Goal: Task Accomplishment & Management: Use online tool/utility

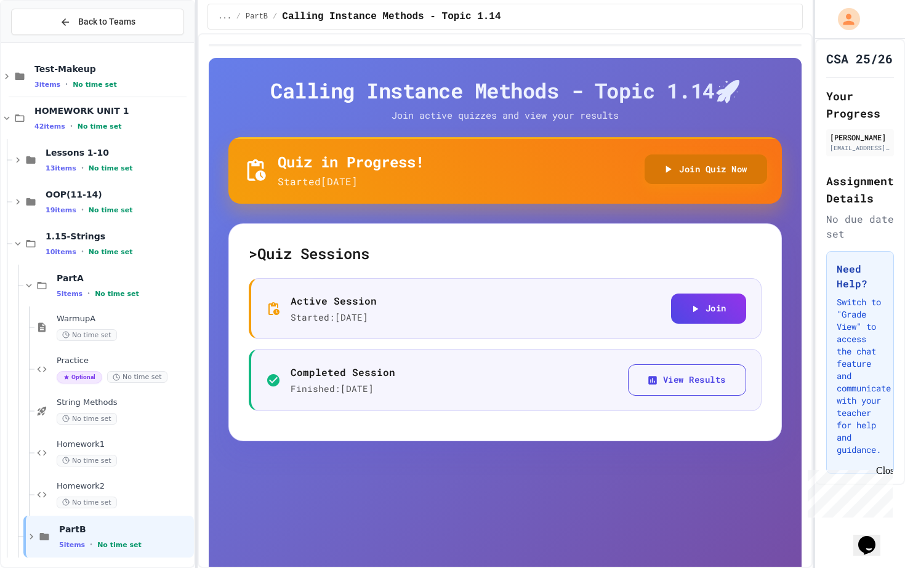
click at [696, 168] on button "Join Quiz Now" at bounding box center [706, 170] width 123 height 30
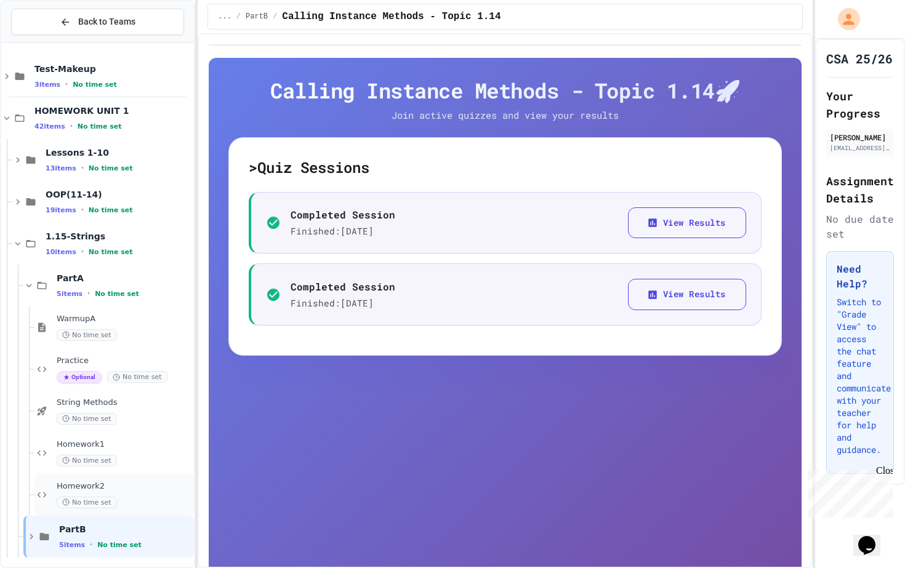
scroll to position [87, 0]
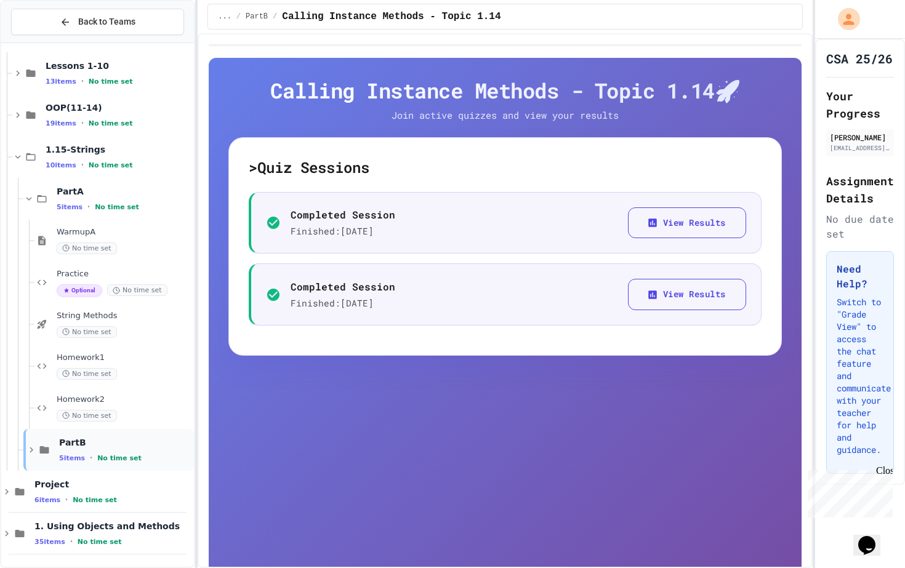
click at [85, 459] on div "5 items • No time set" at bounding box center [125, 458] width 132 height 10
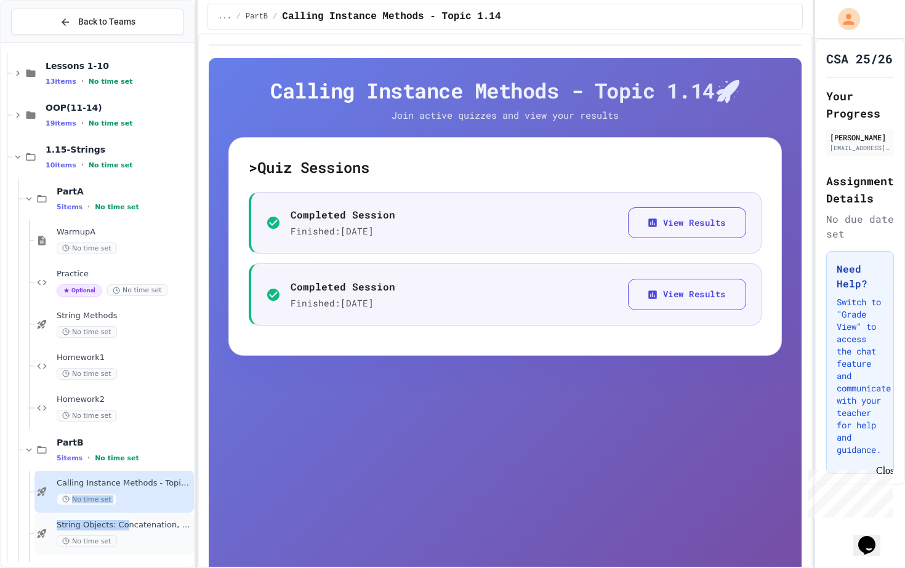
drag, startPoint x: 111, startPoint y: 489, endPoint x: 124, endPoint y: 526, distance: 39.4
click at [124, 527] on div "HOMEWORK UNIT 1 42 items • No time set Lessons 1-10 13 items • No time set OOP(…" at bounding box center [97, 366] width 193 height 811
click at [124, 526] on span "String Objects: Concatenation, Literals, and More" at bounding box center [124, 525] width 135 height 10
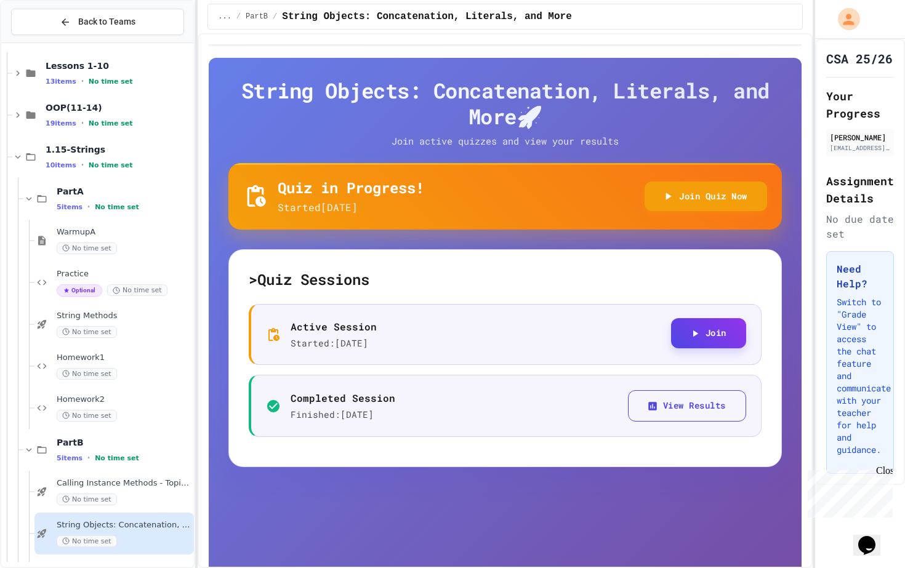
click at [701, 333] on button "Join" at bounding box center [708, 333] width 75 height 30
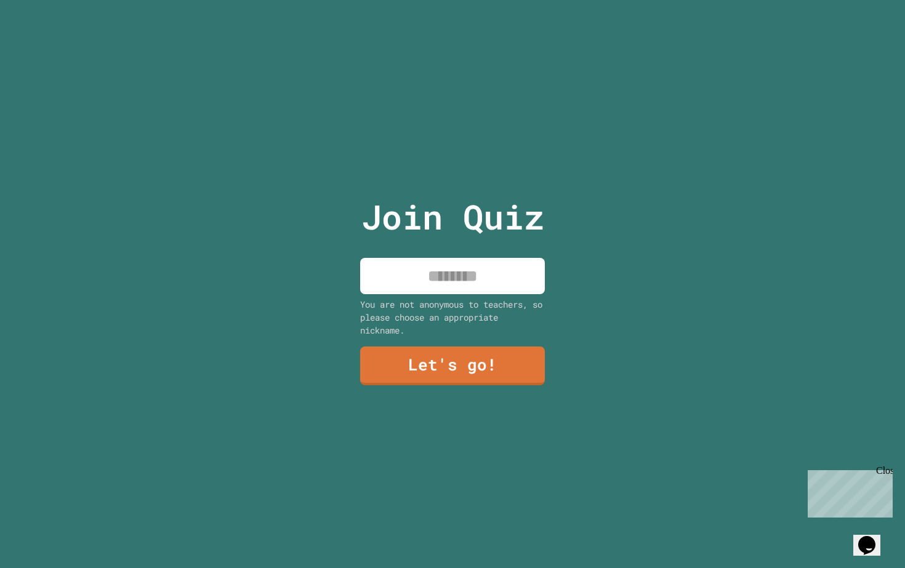
click at [455, 280] on input at bounding box center [452, 276] width 185 height 36
type input "****"
click at [427, 379] on link "Let's go!" at bounding box center [453, 364] width 168 height 41
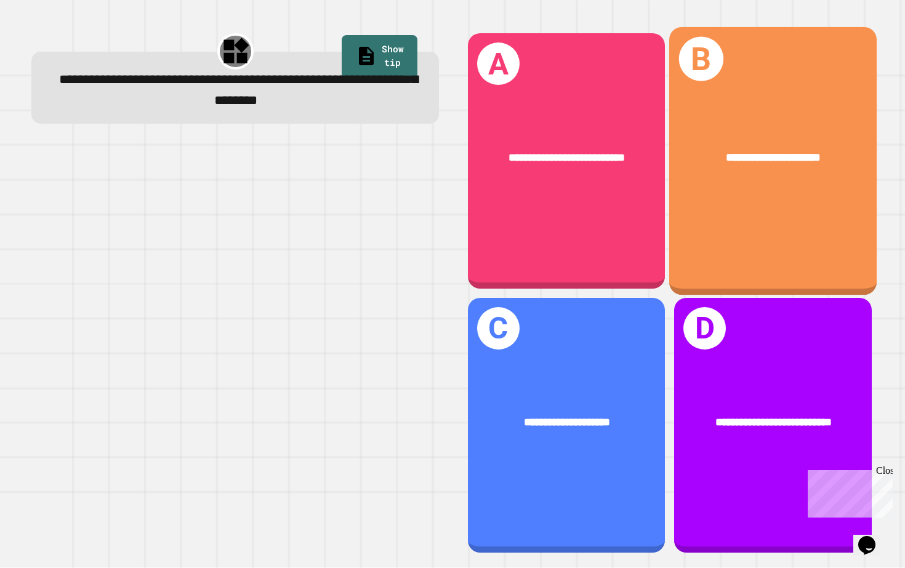
click at [754, 206] on div "**********" at bounding box center [773, 161] width 208 height 269
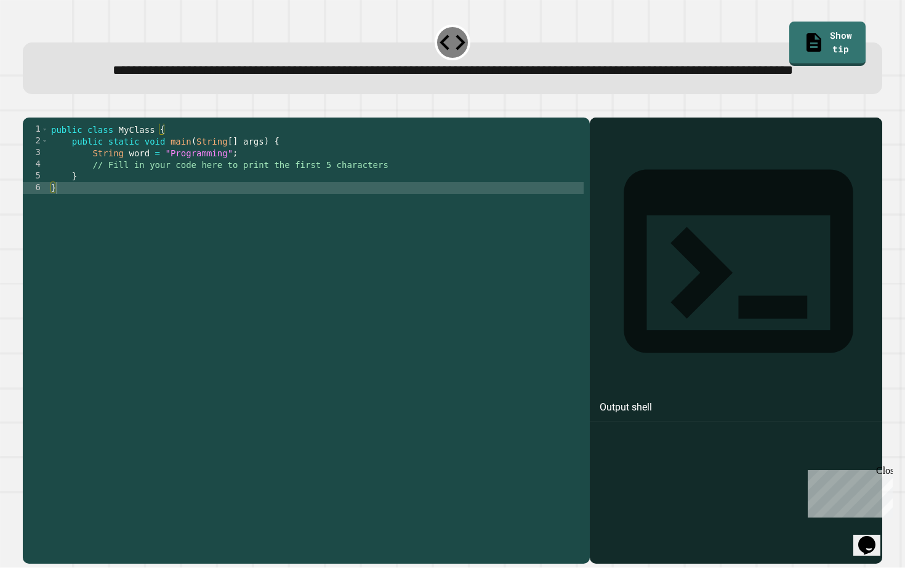
click at [275, 195] on div "public class MyClass { public static void main ( String [ ] args ) { String wor…" at bounding box center [316, 329] width 535 height 410
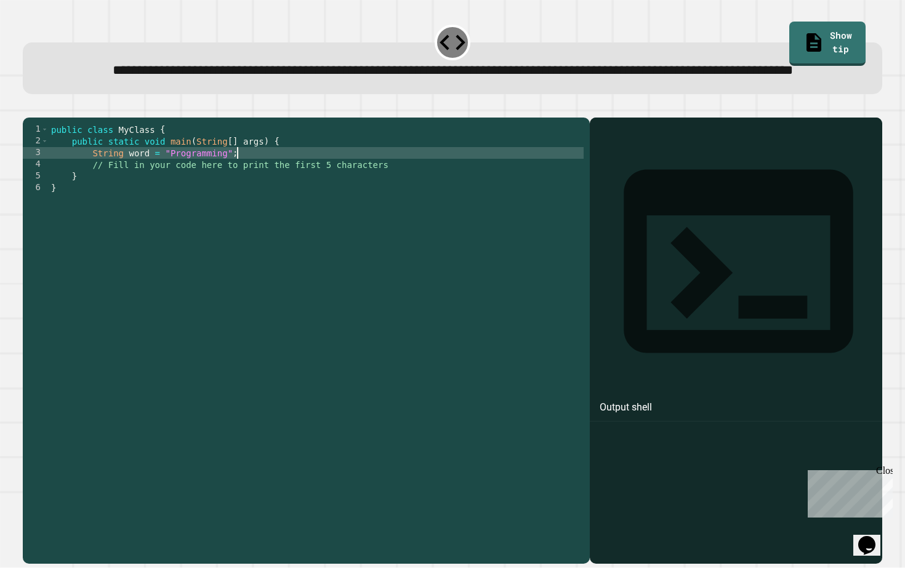
type textarea "**********"
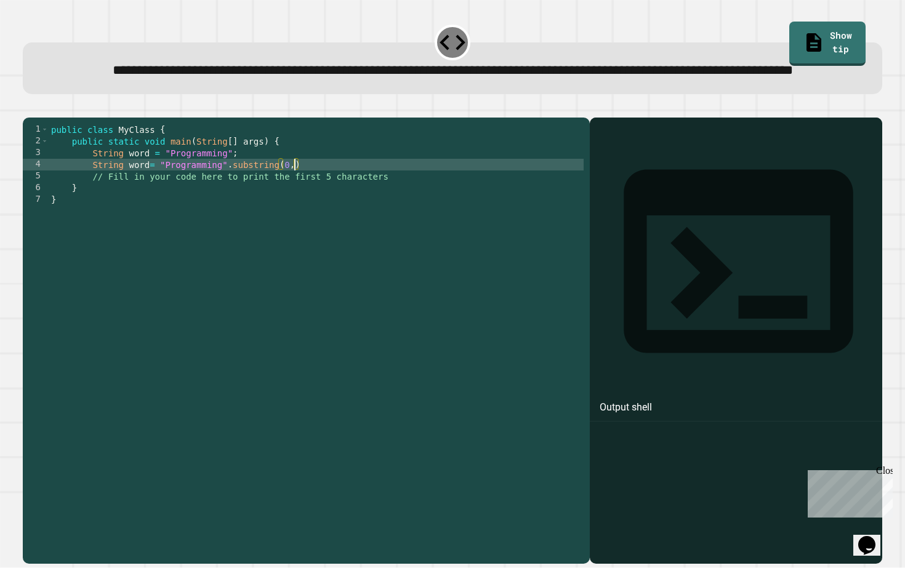
scroll to position [0, 17]
type textarea "**********"
click at [312, 203] on div "public class MyClass { public static void main ( String [ ] args ) { String wor…" at bounding box center [316, 329] width 535 height 410
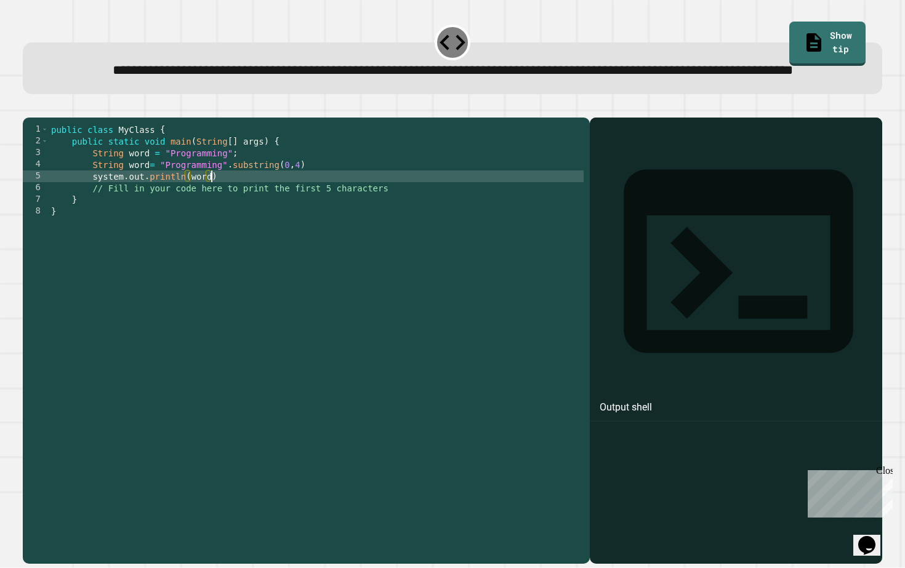
scroll to position [0, 10]
click at [29, 108] on icon "button" at bounding box center [29, 108] width 0 height 0
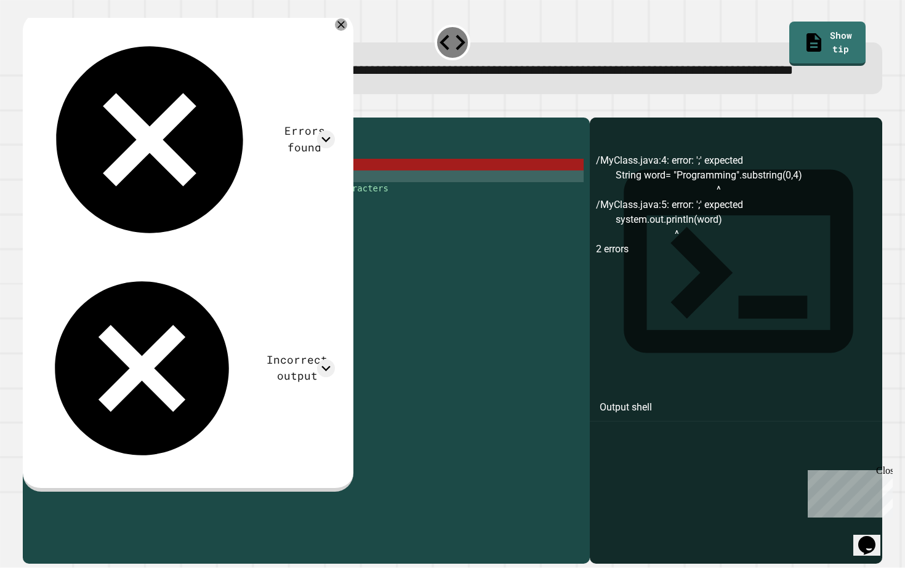
click at [222, 218] on div "public class MyClass { public static void main ( String [ ] args ) { String wor…" at bounding box center [316, 329] width 535 height 410
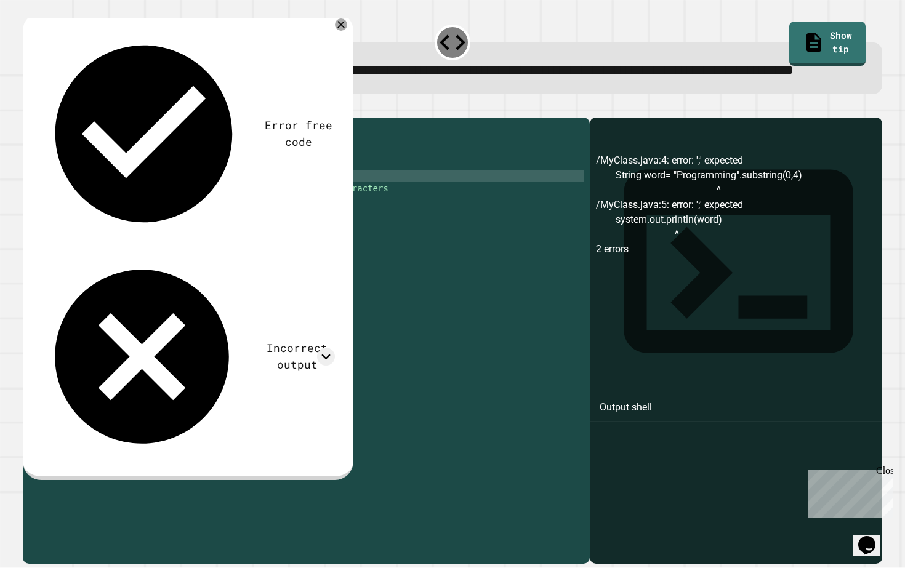
scroll to position [0, 12]
click at [313, 204] on div "public class MyClass { public static void main ( String [ ] args ) { String wor…" at bounding box center [316, 329] width 535 height 410
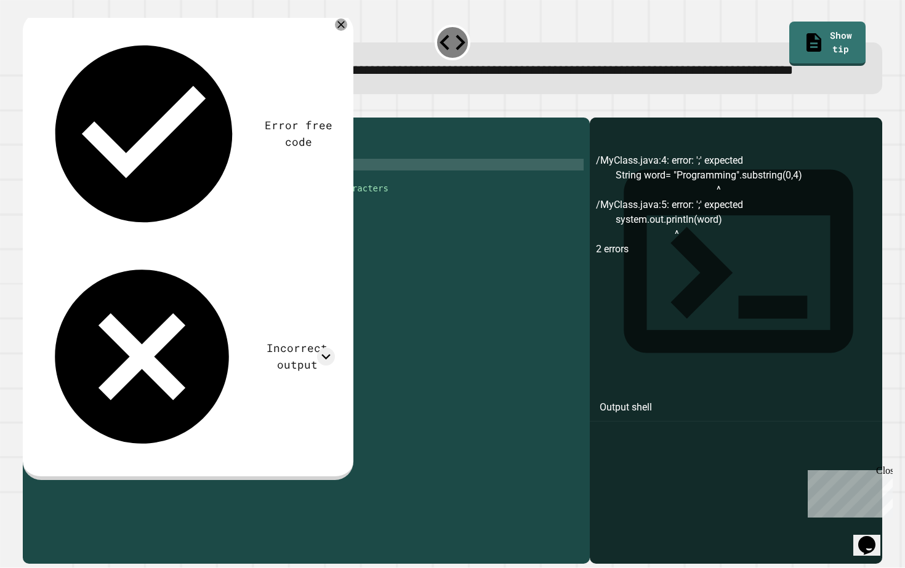
scroll to position [0, 18]
click at [29, 108] on icon "button" at bounding box center [29, 108] width 0 height 0
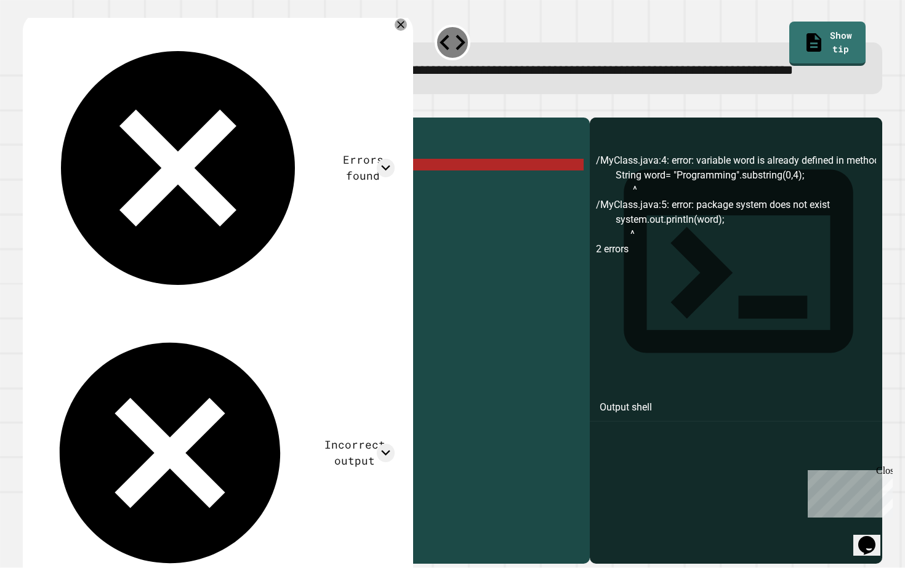
click at [99, 221] on div "public class MyClass { public static void main ( String [ ] args ) { String wor…" at bounding box center [316, 329] width 535 height 410
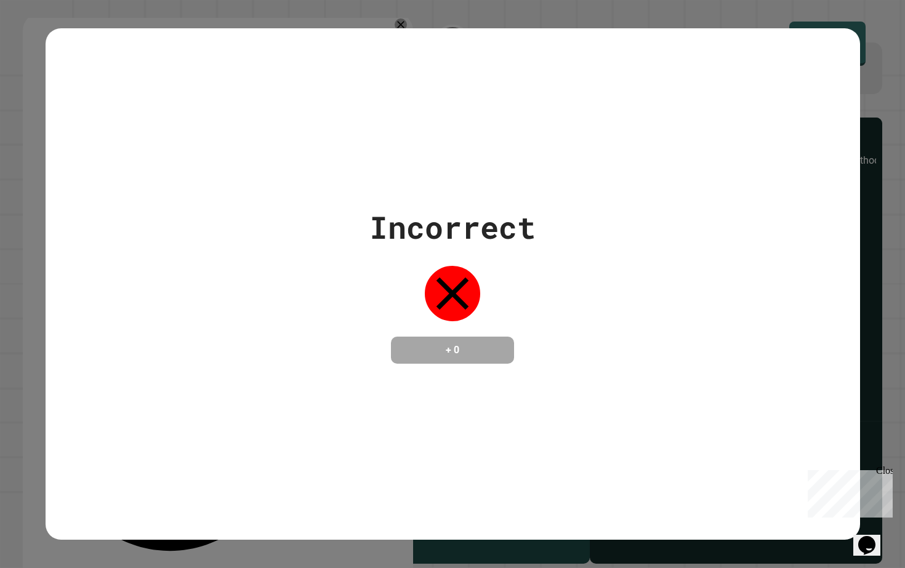
type textarea "**********"
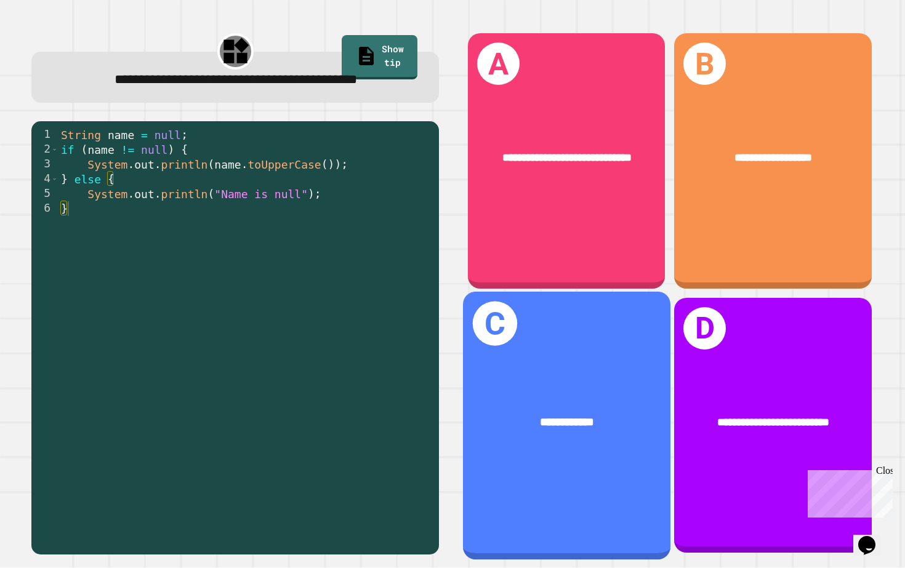
click at [630, 398] on div "**********" at bounding box center [567, 422] width 208 height 64
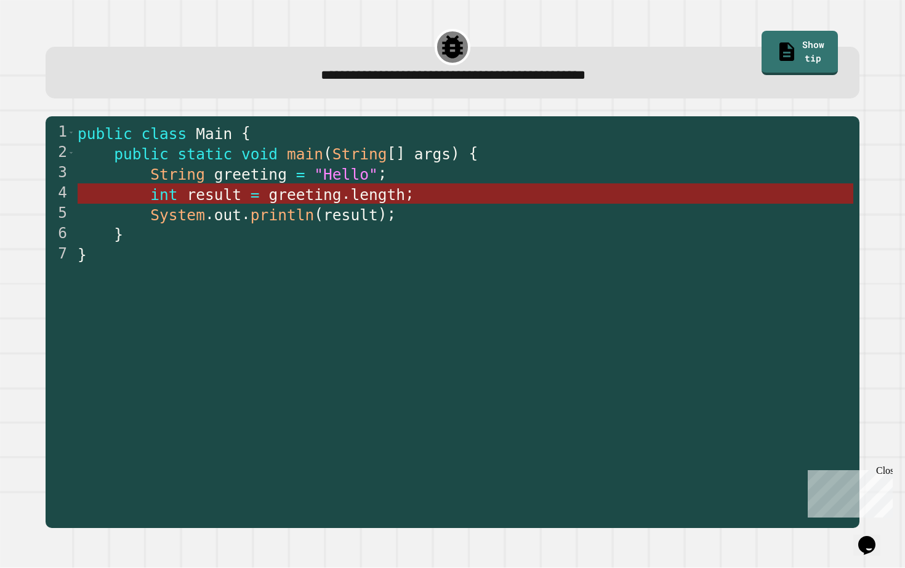
click at [288, 193] on span "greeting" at bounding box center [305, 195] width 73 height 18
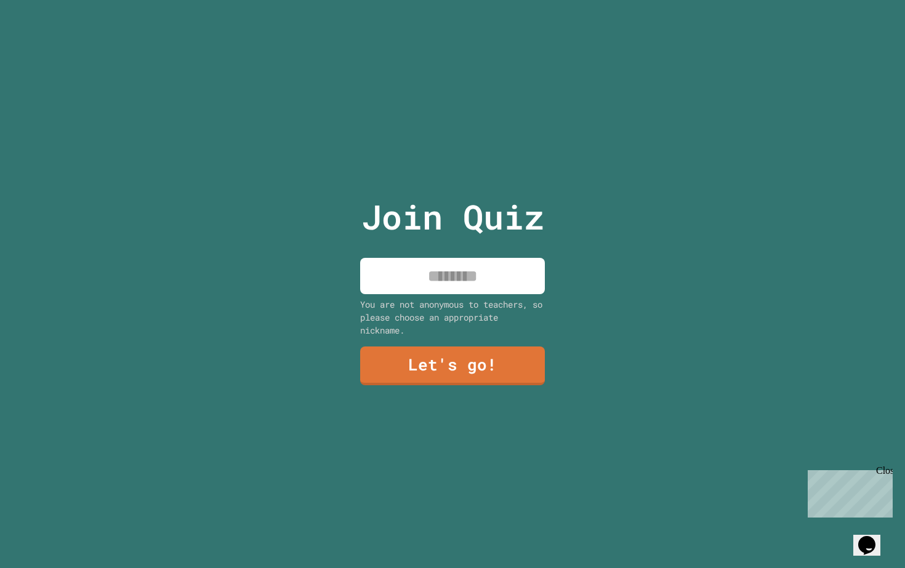
click at [517, 277] on input at bounding box center [452, 276] width 185 height 36
type input "****"
click at [471, 365] on link "Let's go!" at bounding box center [452, 364] width 179 height 41
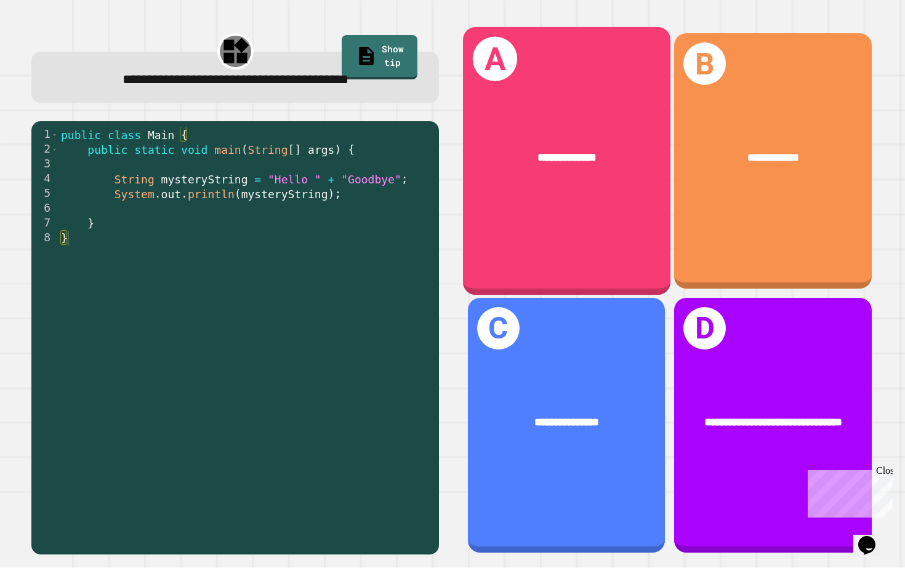
click at [591, 171] on div "**********" at bounding box center [567, 158] width 208 height 64
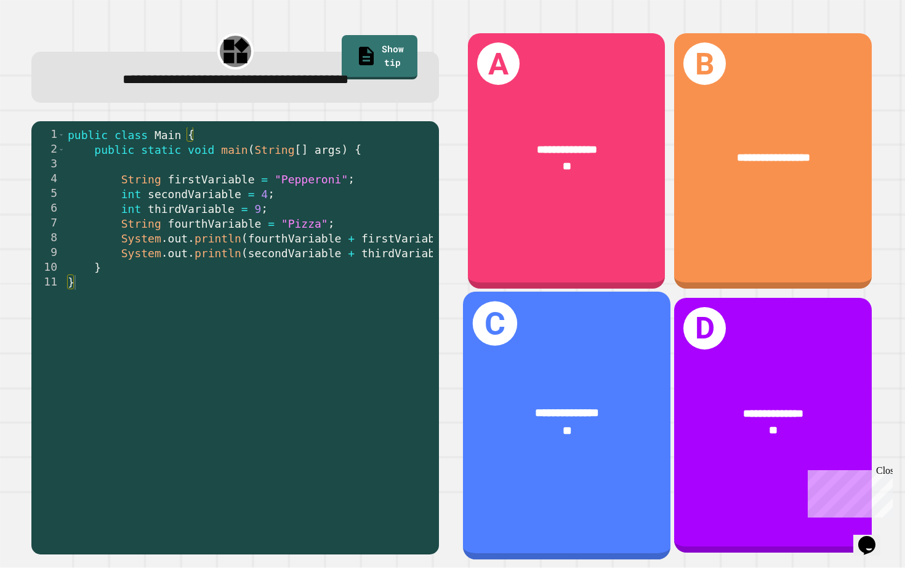
click at [568, 385] on div "**********" at bounding box center [567, 422] width 208 height 81
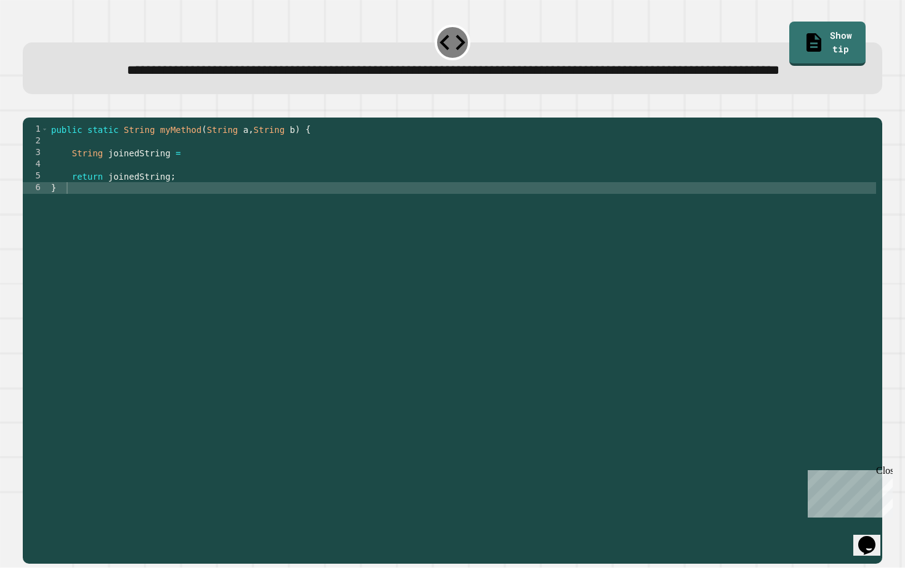
click at [197, 193] on div "public static String myMethod ( String a , String b ) { String joinedString = r…" at bounding box center [463, 329] width 828 height 410
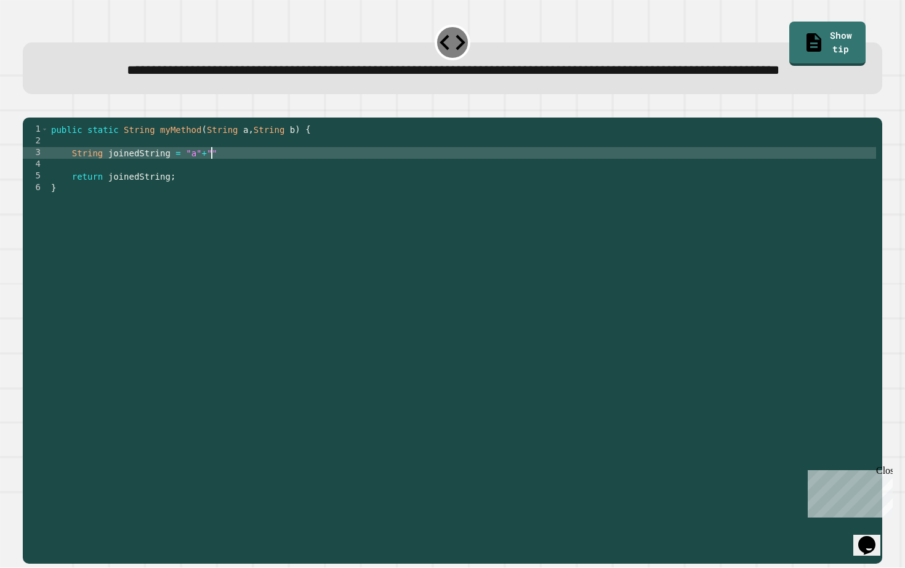
scroll to position [0, 11]
click at [235, 194] on div "public static String myMethod ( String a , String b ) { String joinedString = "…" at bounding box center [463, 329] width 828 height 410
type textarea "**********"
click at [29, 108] on icon "button" at bounding box center [29, 108] width 0 height 0
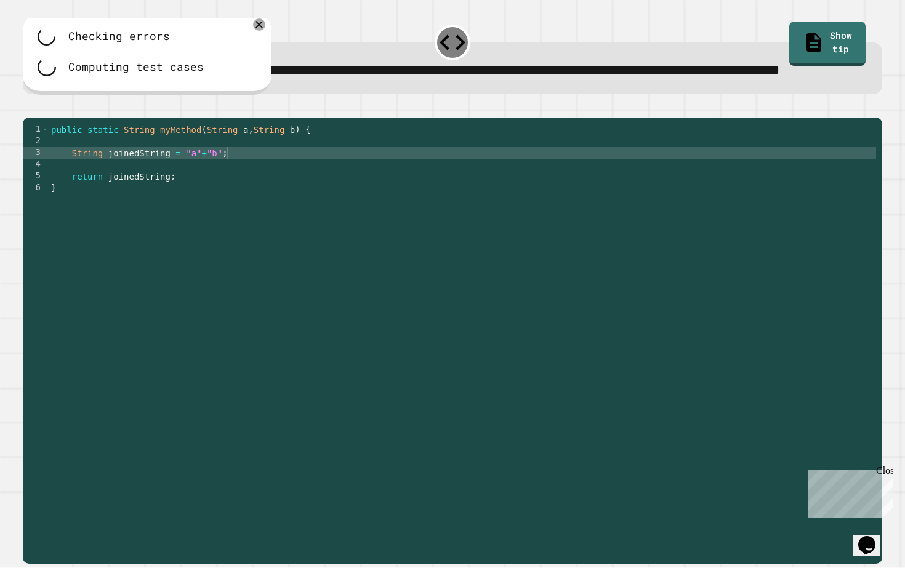
click at [41, 108] on button "button" at bounding box center [41, 108] width 0 height 0
click at [47, 118] on div at bounding box center [453, 110] width 860 height 15
click at [203, 193] on div "public static String myMethod ( String a , String b ) { String joinedString = "…" at bounding box center [463, 329] width 828 height 410
click at [41, 108] on icon "button" at bounding box center [41, 108] width 0 height 0
click at [259, 29] on icon at bounding box center [259, 24] width 9 height 9
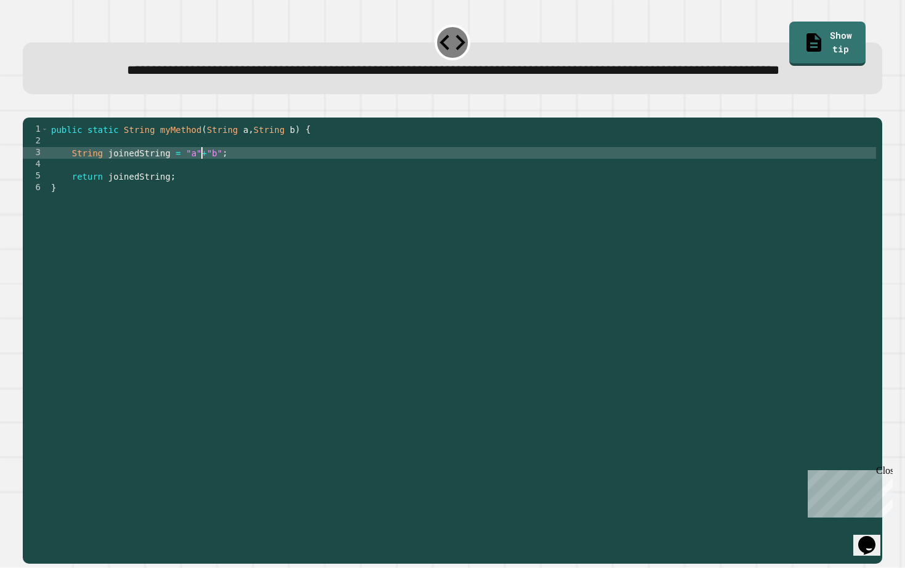
click at [203, 195] on div "public static String myMethod ( String a , String b ) { String joinedString = "…" at bounding box center [463, 329] width 828 height 410
click at [190, 192] on div "public static String myMethod ( String a , String b ) { String joinedString = "…" at bounding box center [463, 329] width 828 height 410
click at [223, 193] on div "public static String myMethod ( String a , String b ) { String joinedString = (…" at bounding box center [463, 329] width 828 height 410
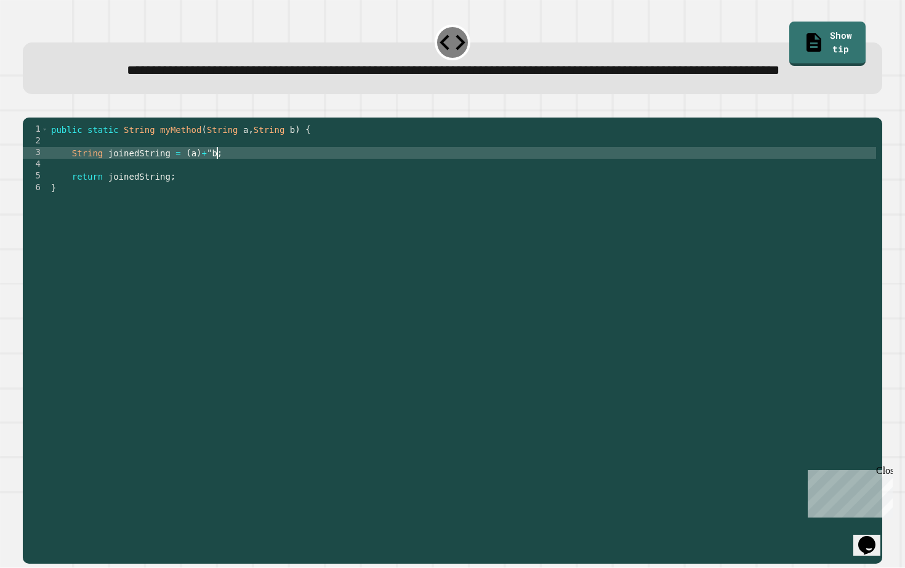
type textarea "**********"
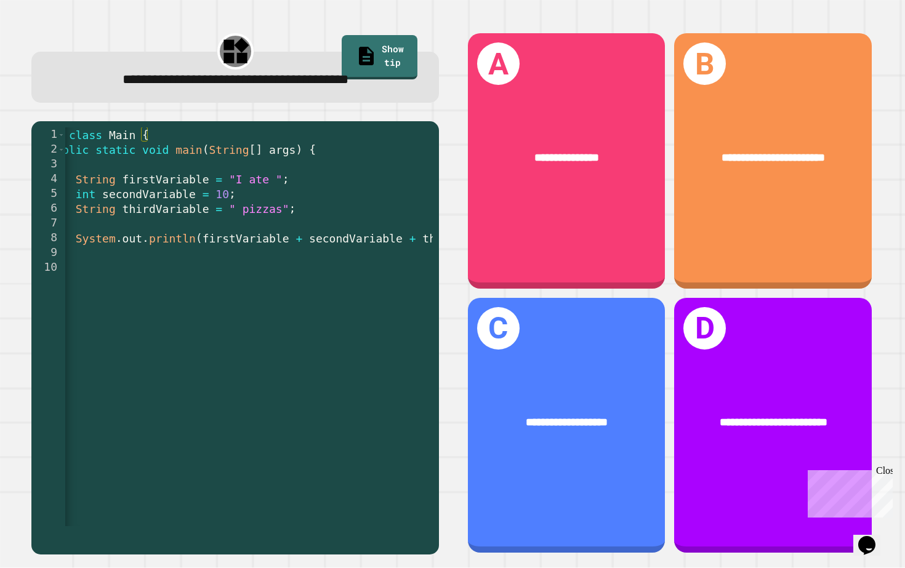
scroll to position [0, 25]
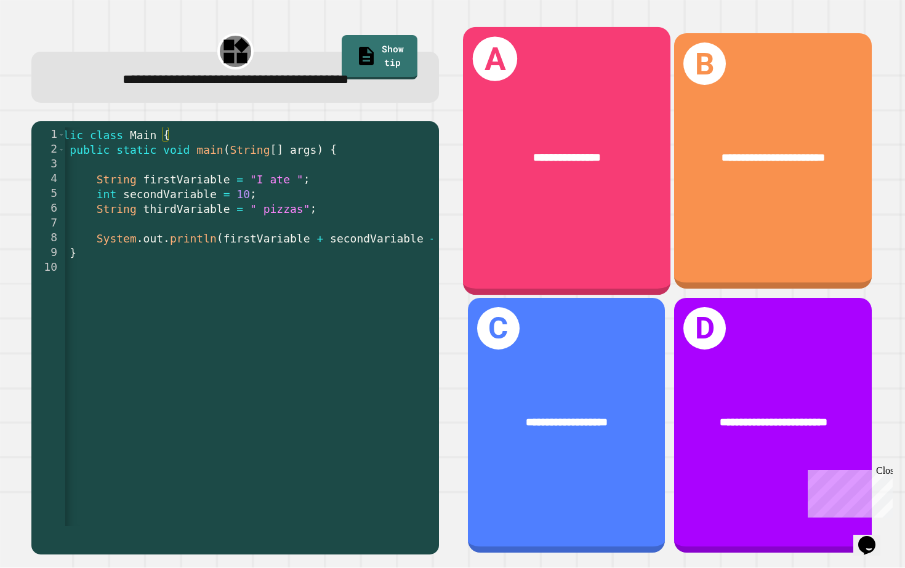
click at [581, 200] on div "**********" at bounding box center [567, 161] width 208 height 269
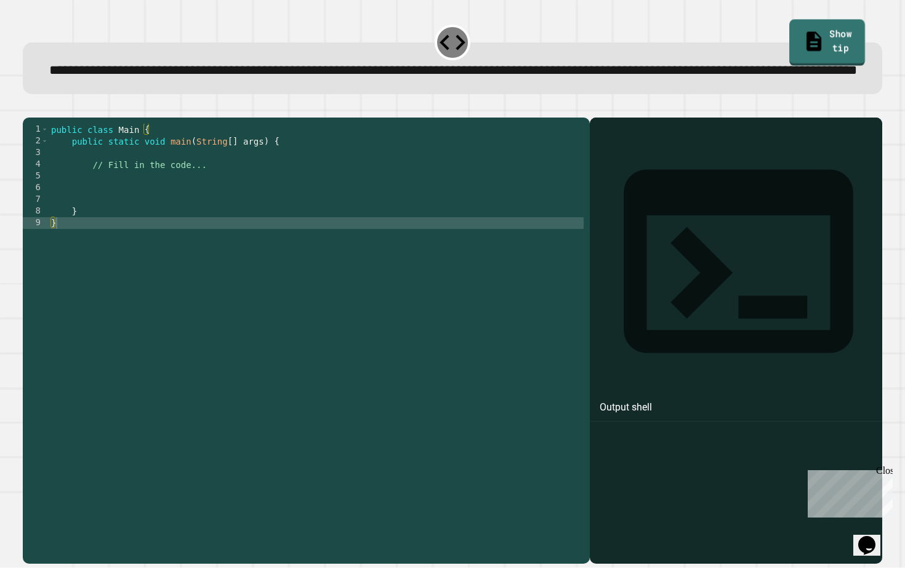
click at [807, 36] on icon at bounding box center [814, 41] width 15 height 19
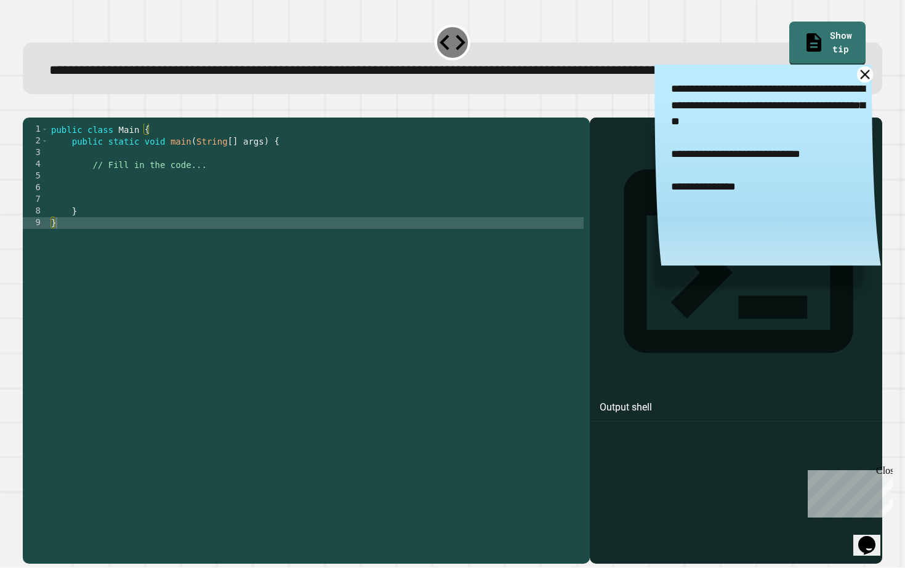
click at [864, 83] on icon at bounding box center [865, 75] width 16 height 16
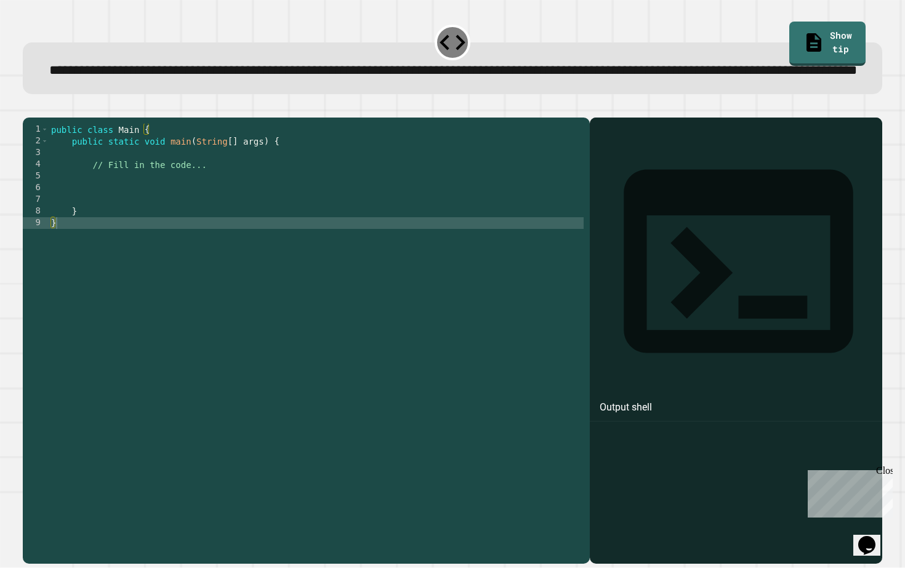
click at [85, 224] on div "public class Main { public static void main ( String [ ] args ) { // Fill in th…" at bounding box center [316, 329] width 535 height 410
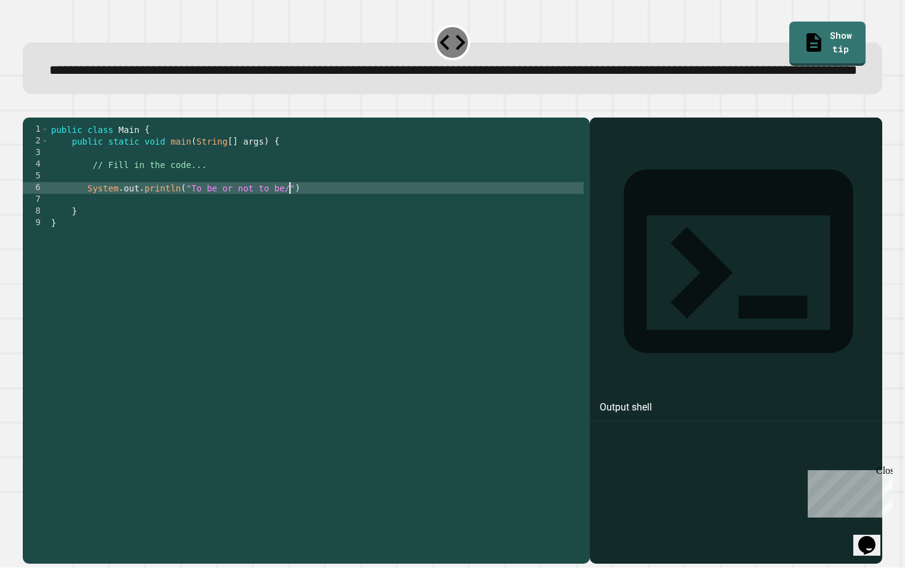
scroll to position [0, 17]
click at [816, 42] on link "Show tip" at bounding box center [827, 42] width 69 height 46
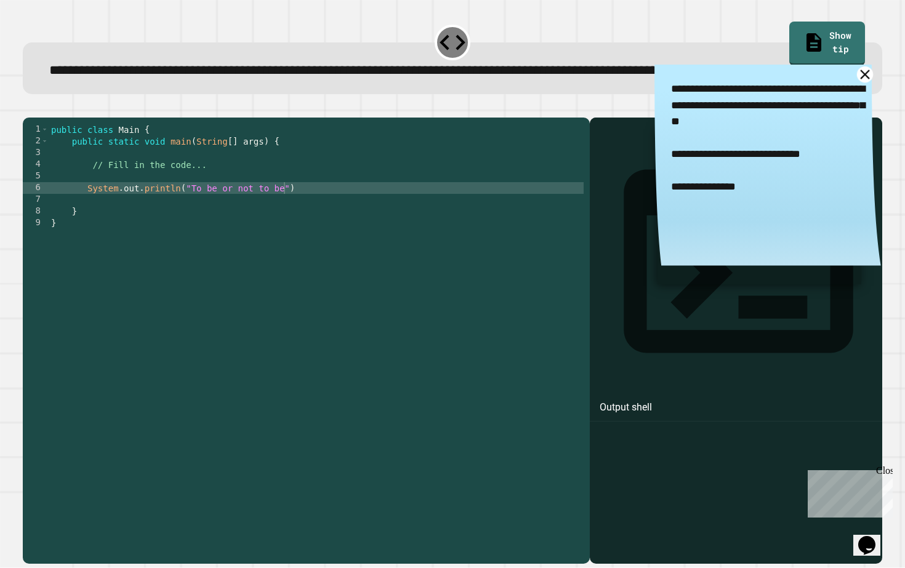
click at [865, 83] on icon at bounding box center [865, 75] width 16 height 16
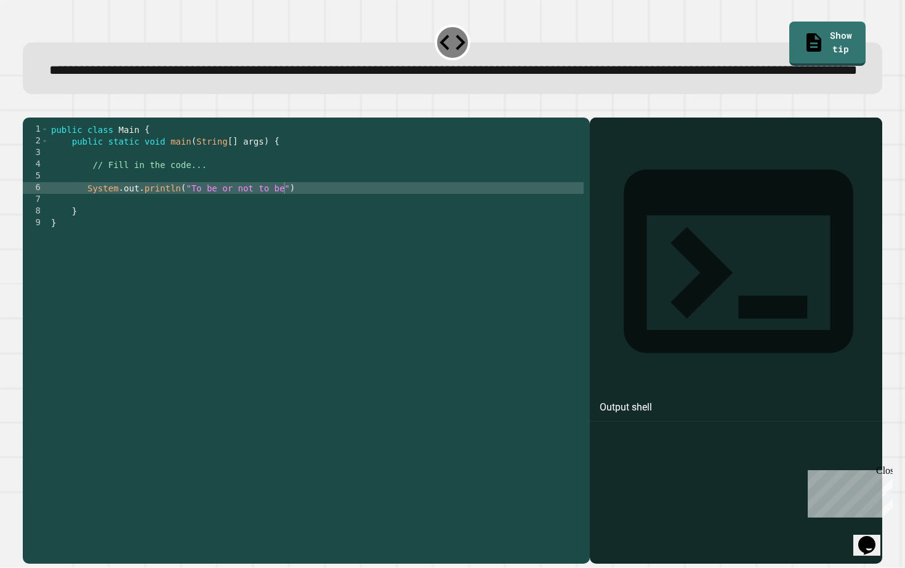
click at [285, 230] on div "public class Main { public static void main ( String [ ] args ) { // Fill in th…" at bounding box center [316, 329] width 535 height 410
click at [192, 225] on div "public class Main { public static void main ( String [ ] args ) { // Fill in th…" at bounding box center [316, 329] width 535 height 410
click at [41, 119] on icon "button" at bounding box center [37, 115] width 7 height 9
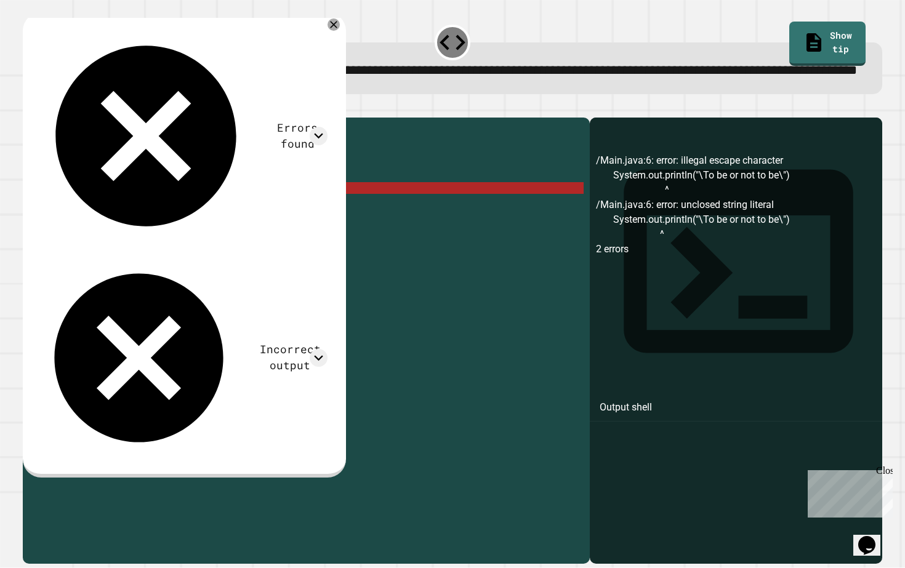
click at [187, 248] on div "public class Main { public static void main ( String [ ] args ) { // Fill in th…" at bounding box center [316, 329] width 535 height 410
click at [195, 231] on div "public class Main { public static void main ( String [ ] args ) { // Fill in th…" at bounding box center [316, 329] width 535 height 410
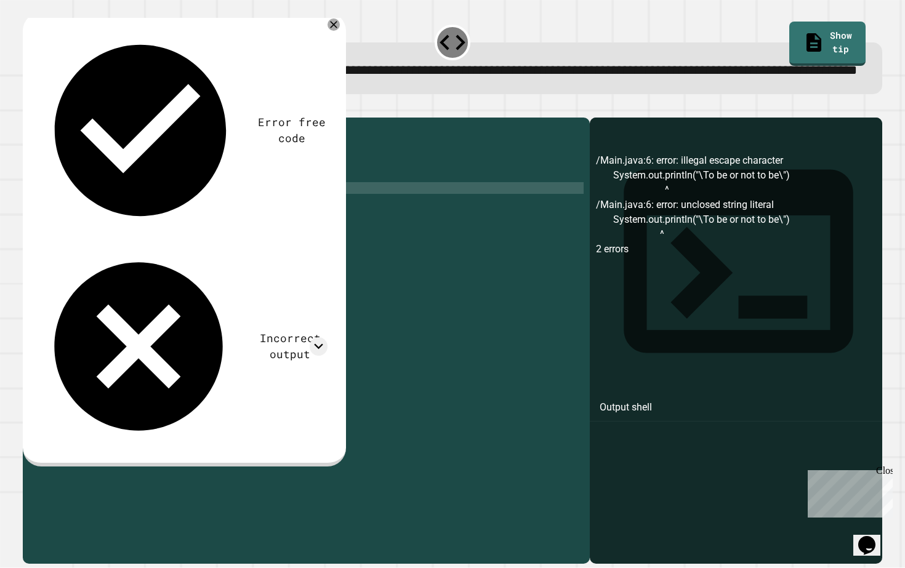
scroll to position [0, 10]
click at [294, 227] on div "public class Main { public static void main ( String [ ] args ) { // Fill in th…" at bounding box center [316, 329] width 535 height 410
click at [302, 227] on div "public class Main { public static void main ( String [ ] args ) { // Fill in th…" at bounding box center [316, 329] width 535 height 410
click at [29, 108] on icon "button" at bounding box center [29, 108] width 0 height 0
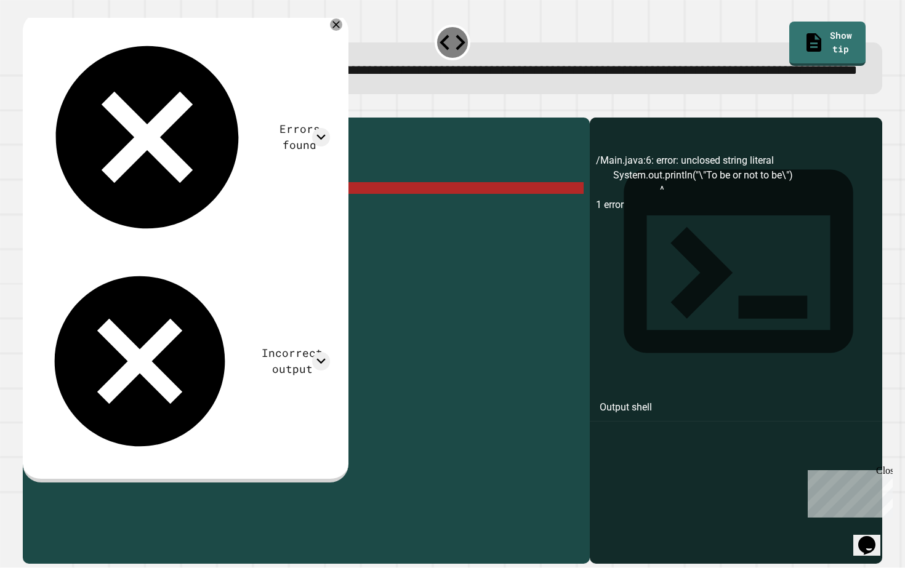
click at [316, 227] on div "public class Main { public static void main ( String [ ] args ) { // Fill in th…" at bounding box center [316, 329] width 535 height 410
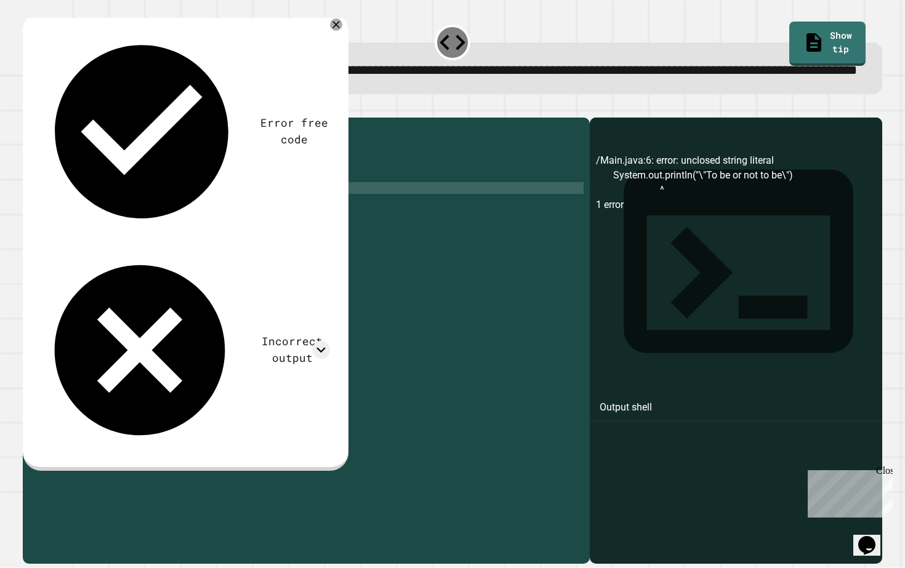
scroll to position [0, 18]
click at [29, 108] on icon "button" at bounding box center [29, 108] width 0 height 0
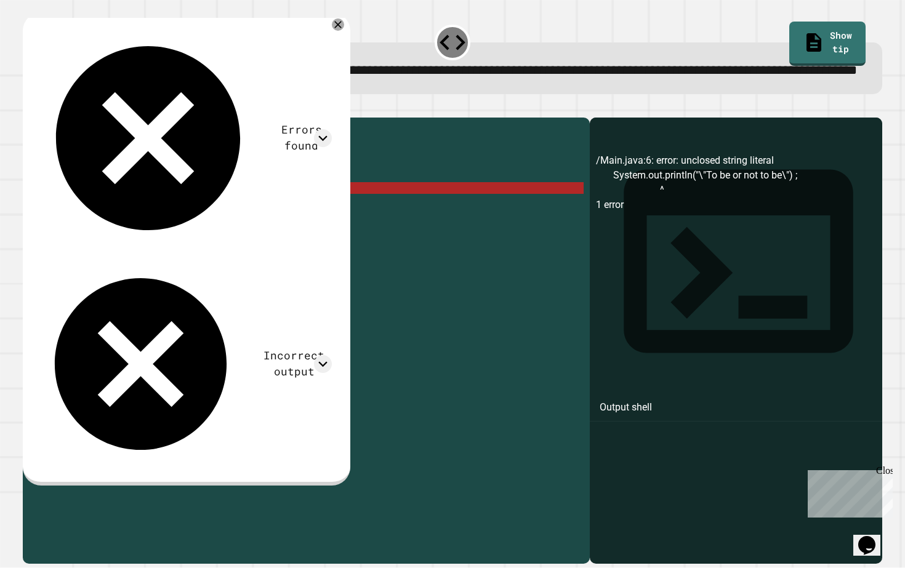
click at [311, 226] on div "public class Main { public static void main ( String [ ] args ) { // Fill in th…" at bounding box center [316, 329] width 535 height 410
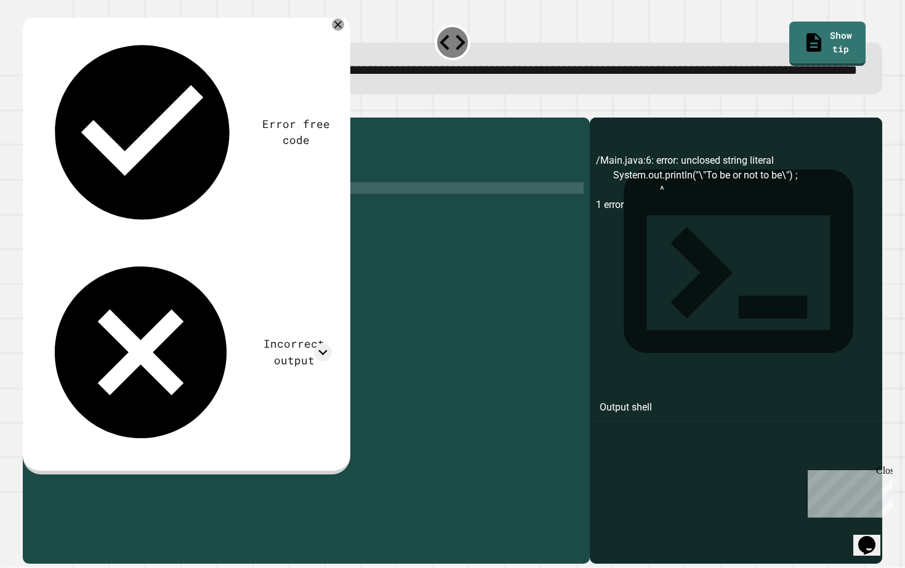
click at [29, 108] on icon "button" at bounding box center [29, 108] width 0 height 0
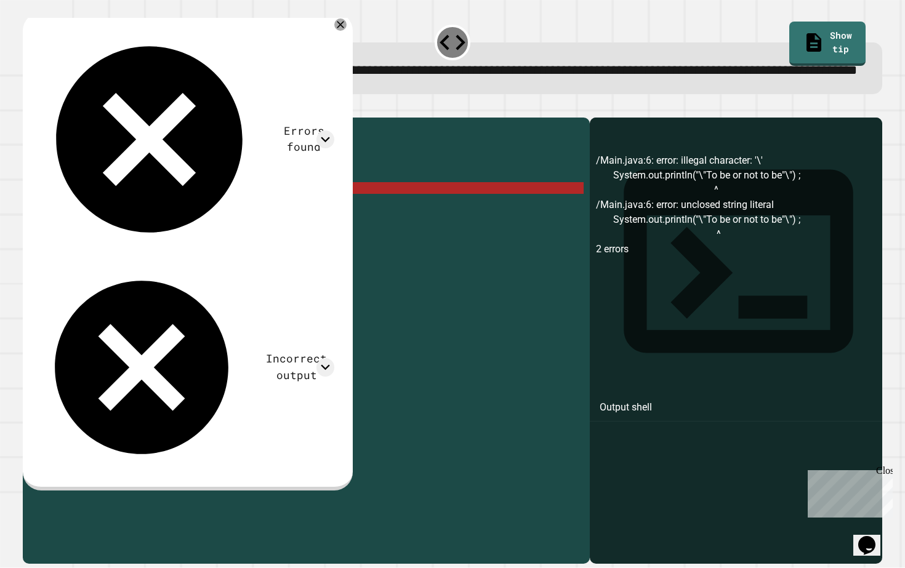
click at [299, 225] on div "public class Main { public static void main ( String [ ] args ) { // Fill in th…" at bounding box center [316, 329] width 535 height 410
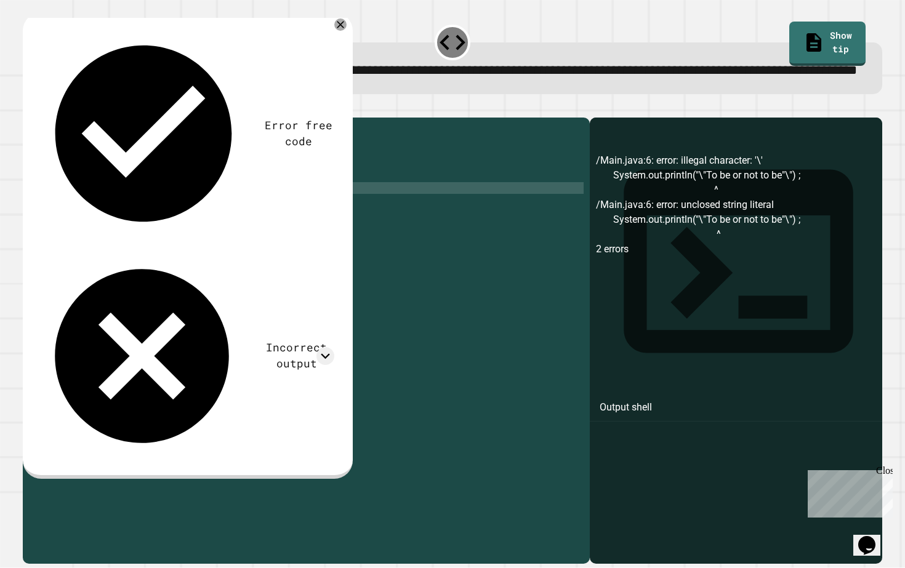
click at [29, 108] on icon "button" at bounding box center [29, 108] width 0 height 0
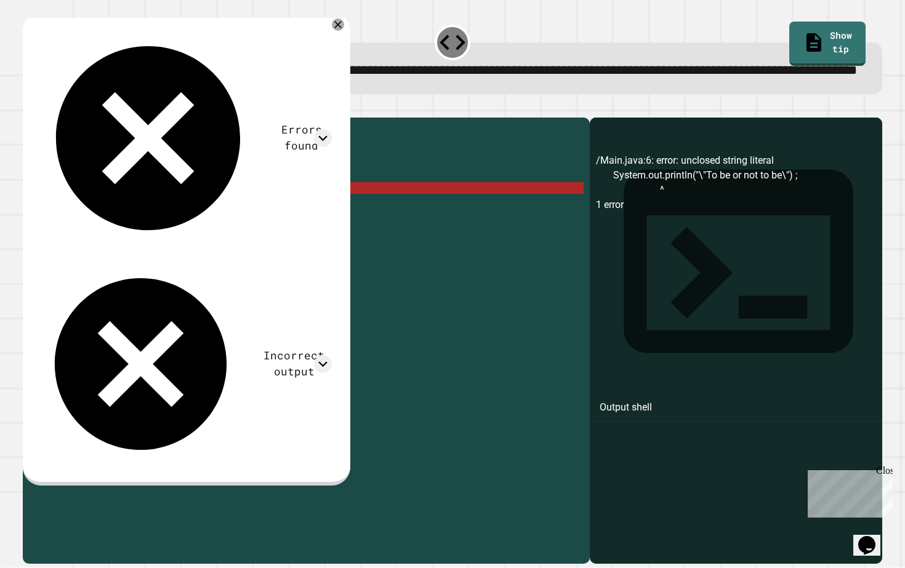
click at [301, 226] on div "public class Main { public static void main ( String [ ] args ) { // Fill in th…" at bounding box center [316, 329] width 535 height 410
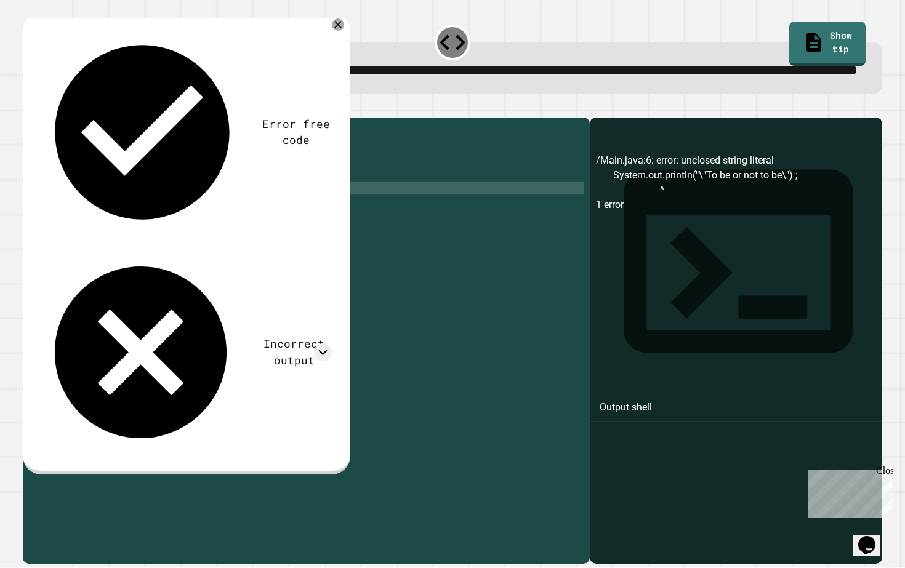
scroll to position [0, 18]
click at [29, 108] on icon "button" at bounding box center [29, 108] width 0 height 0
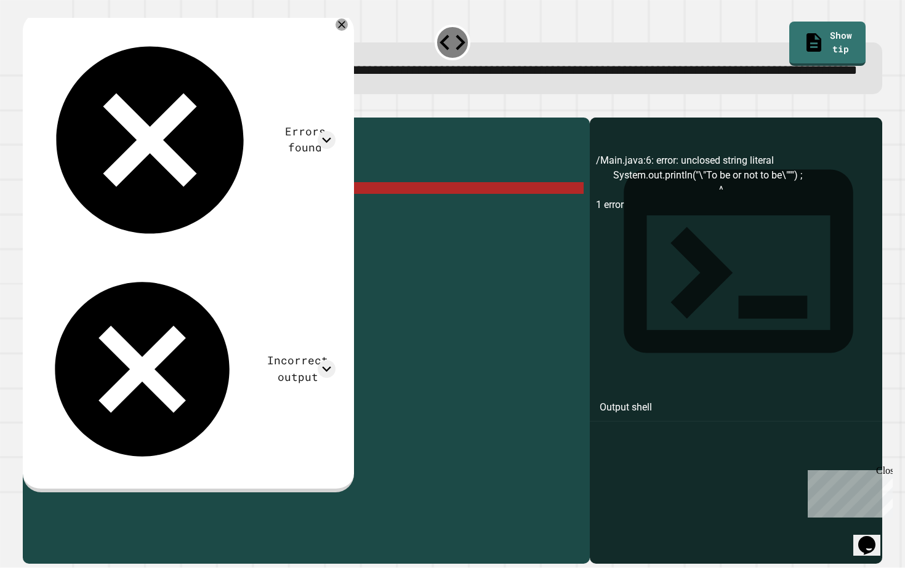
click at [317, 227] on div "public class Main { public static void main ( String [ ] args ) { // Fill in th…" at bounding box center [316, 329] width 535 height 410
type textarea "**********"
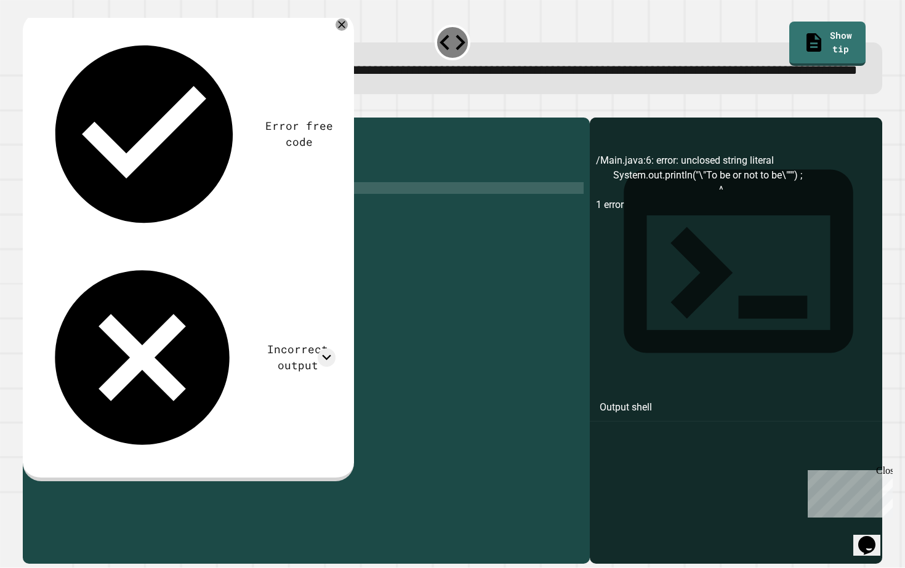
click at [29, 108] on icon "button" at bounding box center [29, 108] width 0 height 0
